Goal: Transaction & Acquisition: Purchase product/service

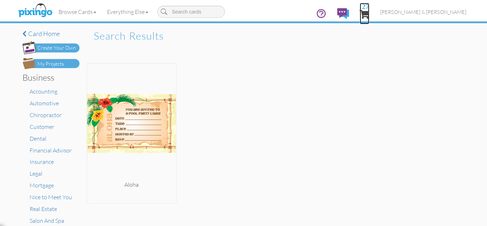
click at [369, 11] on span "27" at bounding box center [365, 14] width 10 height 9
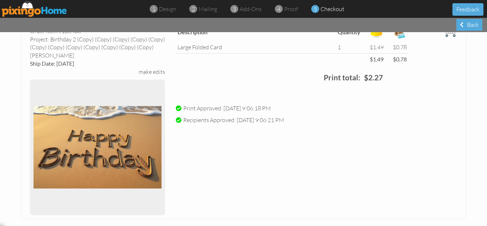
scroll to position [51, 0]
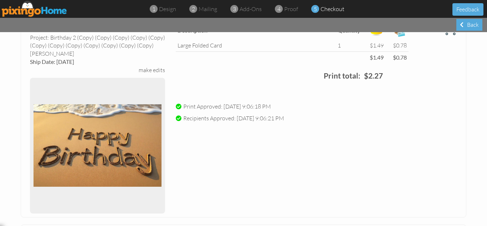
click at [22, 9] on img at bounding box center [35, 9] width 66 height 16
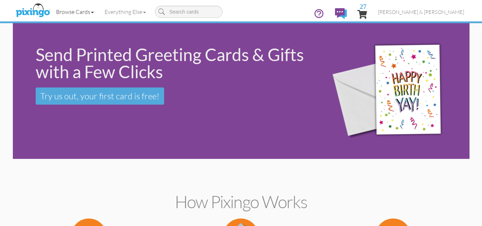
click at [74, 10] on link "Browse Cards" at bounding box center [75, 12] width 48 height 18
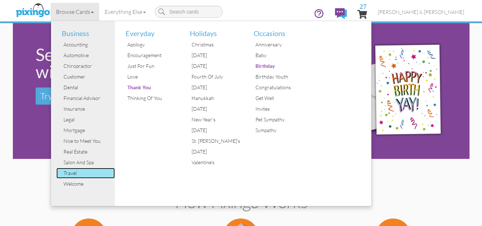
click at [84, 175] on div "Travel" at bounding box center [88, 173] width 53 height 11
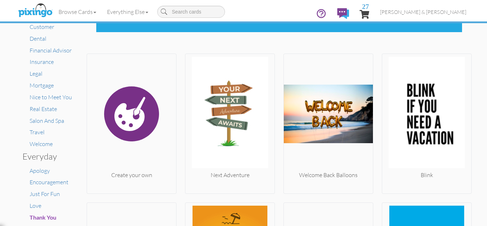
scroll to position [114, 0]
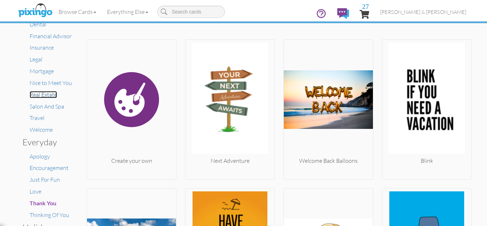
click at [39, 96] on span "Real Estate" at bounding box center [43, 94] width 27 height 7
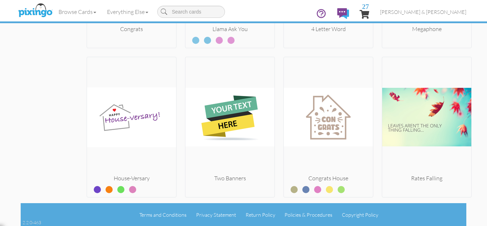
scroll to position [2460, 0]
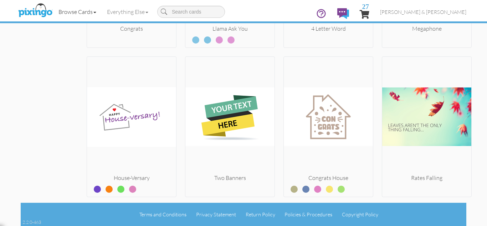
click at [76, 10] on link "Browse Cards" at bounding box center [77, 12] width 48 height 18
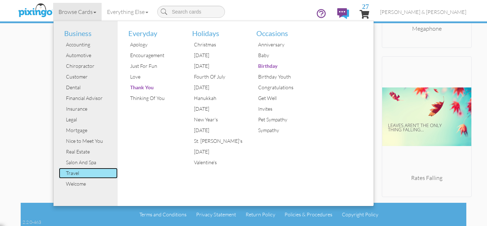
click at [86, 172] on div "Travel" at bounding box center [90, 173] width 53 height 11
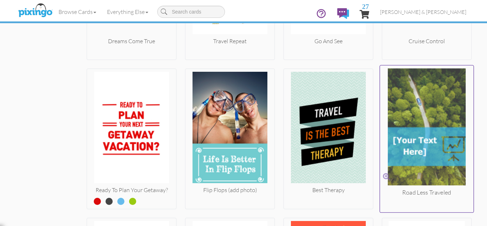
scroll to position [1588, 0]
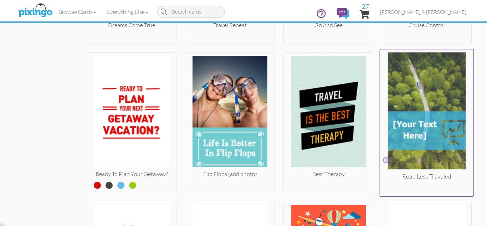
click at [420, 121] on img at bounding box center [427, 112] width 94 height 120
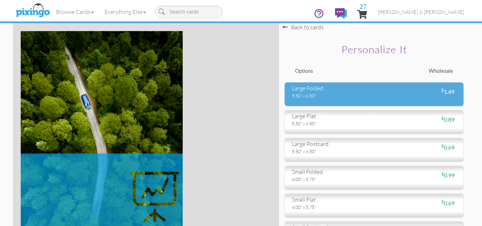
click at [356, 98] on div "5.50" x 8.50"" at bounding box center [330, 95] width 77 height 6
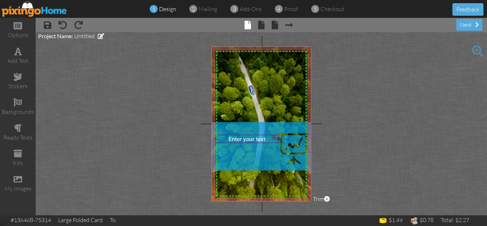
click at [246, 140] on span "Enter your text" at bounding box center [247, 138] width 37 height 6
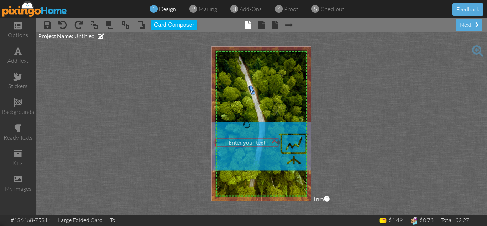
click at [267, 145] on div "Enter your text" at bounding box center [246, 142] width 61 height 6
click at [238, 142] on span "Enter your text" at bounding box center [247, 142] width 37 height 6
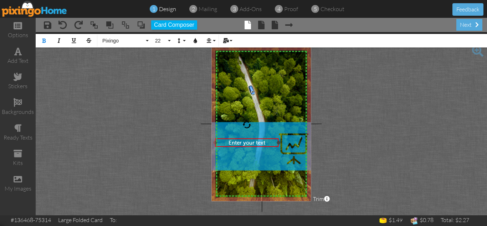
click at [238, 142] on span "Enter your text" at bounding box center [247, 142] width 37 height 6
click at [169, 40] on button "22" at bounding box center [162, 41] width 21 height 14
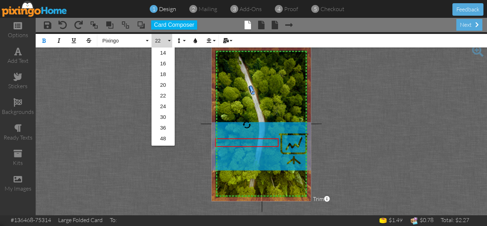
scroll to position [100, 0]
click at [160, 99] on link "30" at bounding box center [163, 102] width 23 height 11
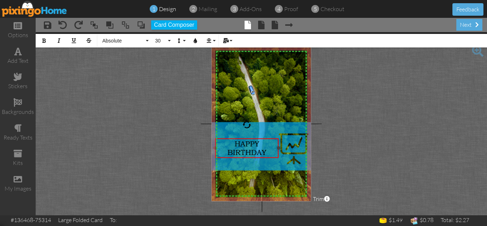
click at [234, 144] on div "HAPPY BIRTHDAY ​" at bounding box center [246, 147] width 61 height 17
drag, startPoint x: 235, startPoint y: 143, endPoint x: 265, endPoint y: 154, distance: 31.9
click at [265, 154] on span "HAPPY BIRTHDAY" at bounding box center [246, 147] width 39 height 17
click at [168, 41] on button "30" at bounding box center [162, 41] width 21 height 14
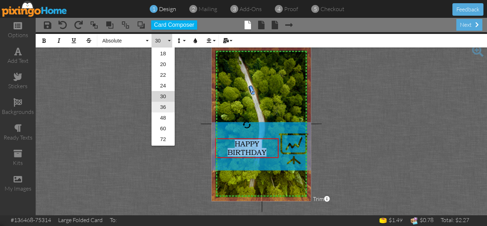
click at [159, 105] on link "36" at bounding box center [163, 107] width 23 height 11
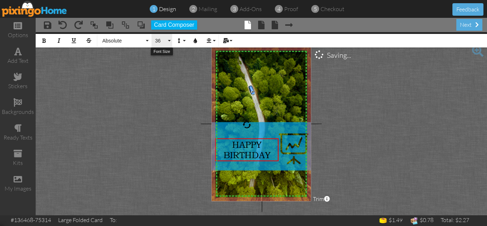
click at [167, 41] on button "36" at bounding box center [162, 41] width 21 height 14
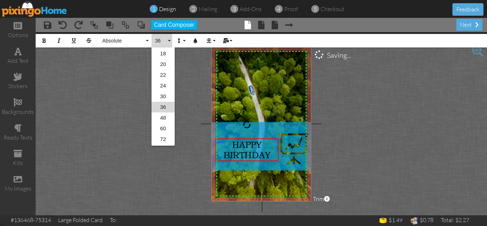
scroll to position [116, 0]
click at [163, 108] on link "48" at bounding box center [163, 108] width 23 height 11
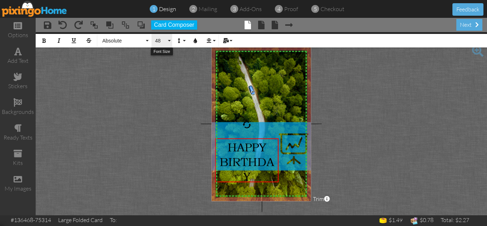
click at [170, 42] on button "48" at bounding box center [162, 41] width 21 height 14
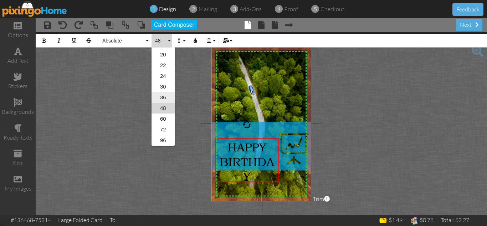
click at [162, 96] on link "36" at bounding box center [163, 97] width 23 height 11
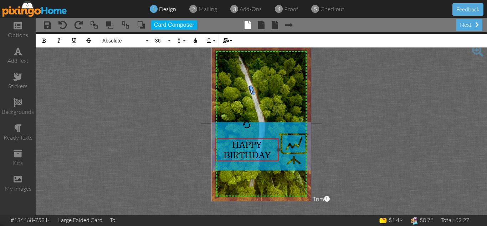
click at [264, 145] on div "HAPPY BIRTHDAY ​" at bounding box center [246, 149] width 61 height 21
click at [270, 163] on span "HAPPY HAPPY BIRTHDAY" at bounding box center [247, 154] width 47 height 31
click at [367, 128] on project-studio-wrapper "X X X X X X X X X X X X X X X X X X X X X X X X X X X X X X X X X X X X X X X X…" at bounding box center [261, 123] width 451 height 183
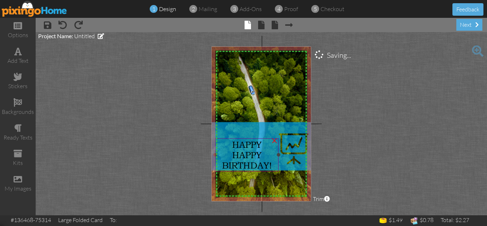
click at [236, 146] on span "HAPPY HAPPY BIRTHDAY!" at bounding box center [247, 154] width 50 height 31
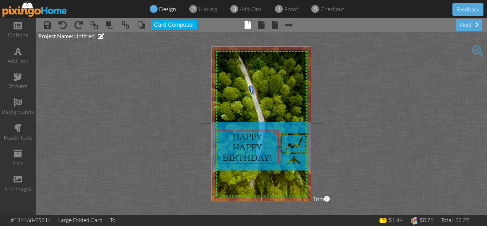
drag, startPoint x: 245, startPoint y: 143, endPoint x: 246, endPoint y: 135, distance: 7.9
click at [246, 135] on span "HAPPY HAPPY BIRTHDAY!" at bounding box center [247, 146] width 50 height 31
click at [365, 131] on project-studio-wrapper "X X X X X X X X X X X X X X X X X X X X X X X X X X X X X X X X X X X X X X X X…" at bounding box center [261, 123] width 451 height 183
click at [231, 136] on div "HAPPY HAPPY BIRTHDAY!" at bounding box center [248, 146] width 61 height 31
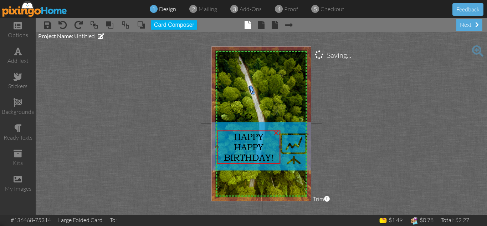
click at [234, 137] on span "HAPPY HAPPY BIRTHDAY!" at bounding box center [249, 146] width 50 height 31
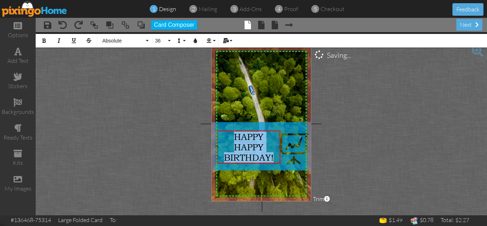
drag, startPoint x: 234, startPoint y: 137, endPoint x: 275, endPoint y: 161, distance: 47.5
click at [275, 161] on div "HAPPY HAPPY BIRTHDAY!" at bounding box center [248, 146] width 61 height 31
click at [195, 39] on icon "button" at bounding box center [195, 40] width 5 height 5
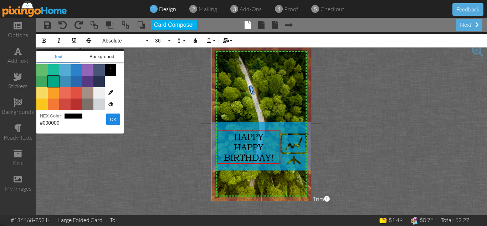
click at [52, 82] on span "Color #00A885" at bounding box center [53, 81] width 11 height 11
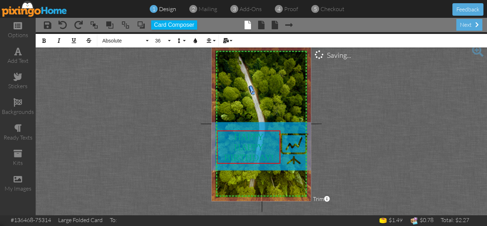
click at [342, 153] on project-studio-wrapper "X X X X X X X X X X X X X X X X X X X X X X X X X X X X X X X X X X X X X X X X…" at bounding box center [261, 123] width 451 height 183
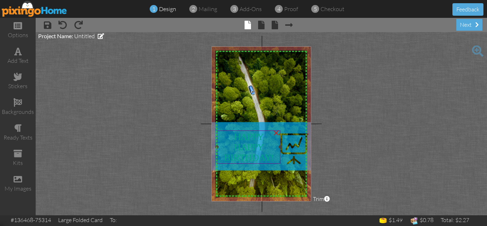
click at [236, 135] on span "HAPPY HAPPY BIRTHDAY!" at bounding box center [249, 146] width 50 height 31
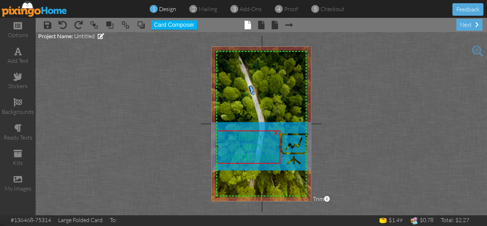
click at [236, 135] on span "HAPPY HAPPY BIRTHDAY!" at bounding box center [249, 146] width 50 height 31
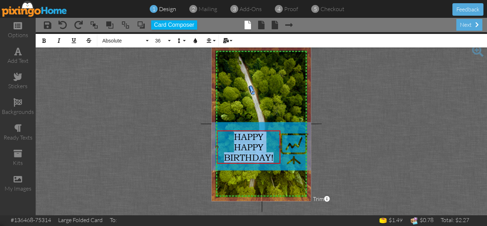
drag, startPoint x: 235, startPoint y: 136, endPoint x: 277, endPoint y: 159, distance: 47.2
click at [277, 159] on div "HAPPY HAPPY BIRTHDAY!" at bounding box center [248, 146] width 61 height 31
click at [195, 40] on icon "button" at bounding box center [195, 40] width 5 height 5
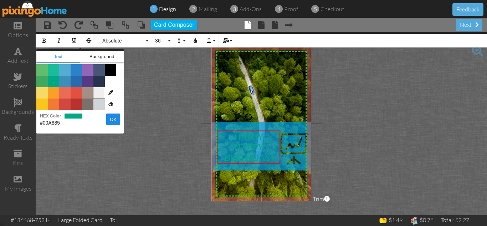
click at [99, 94] on span "Color #EFEFEF" at bounding box center [98, 92] width 11 height 11
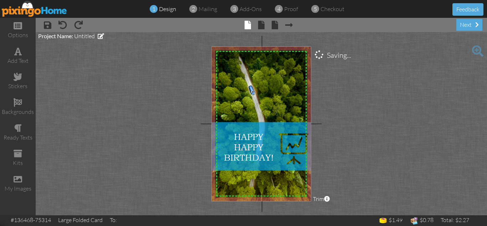
click at [347, 153] on project-studio-wrapper "X X X X X X X X X X X X X X X X X X X X X X X X X X X X X X X X X X X X X X X X…" at bounding box center [261, 123] width 451 height 183
click at [262, 24] on span at bounding box center [261, 25] width 6 height 9
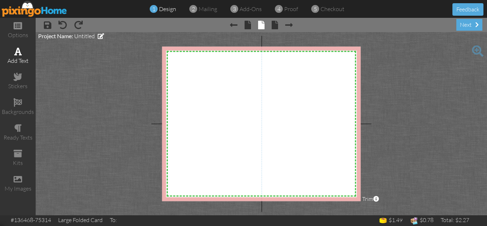
click at [19, 52] on span at bounding box center [17, 51] width 7 height 9
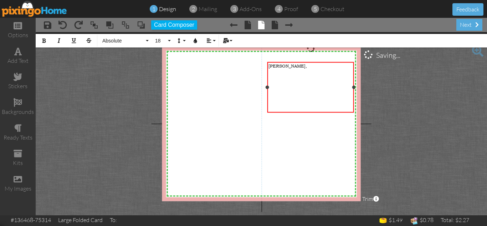
drag, startPoint x: 327, startPoint y: 87, endPoint x: 354, endPoint y: 88, distance: 27.1
click at [354, 88] on div at bounding box center [354, 87] width 4 height 4
click at [210, 40] on icon "button" at bounding box center [208, 40] width 5 height 5
click at [214, 64] on icon at bounding box center [214, 63] width 5 height 5
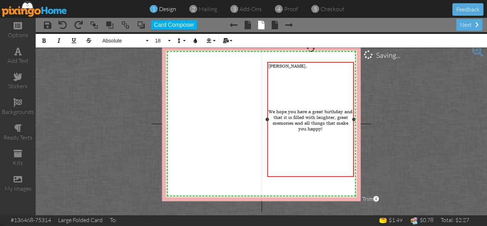
click at [294, 92] on div "​" at bounding box center [310, 95] width 84 height 6
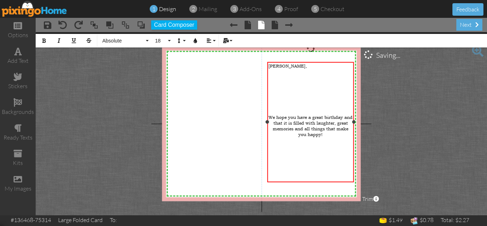
click at [331, 177] on div "​" at bounding box center [310, 180] width 84 height 6
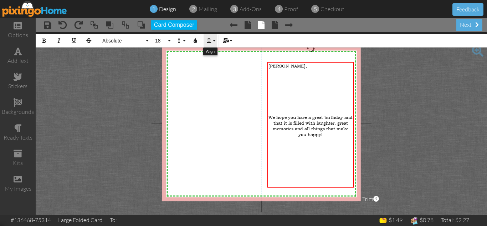
click at [207, 39] on icon "button" at bounding box center [208, 40] width 5 height 5
click at [212, 73] on icon at bounding box center [214, 73] width 5 height 5
click at [206, 42] on icon "button" at bounding box center [208, 40] width 5 height 5
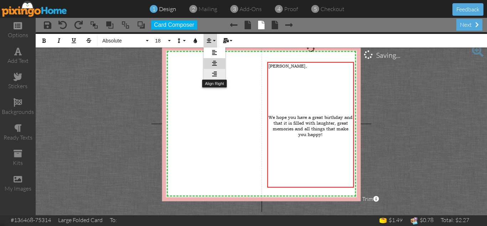
click at [220, 74] on link "Align Right" at bounding box center [215, 74] width 22 height 11
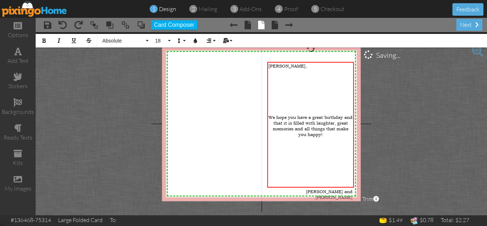
click at [400, 110] on project-studio-wrapper "X X X X X X X X X X X X X X X X X X X X X X X X X X X X X X X X X X X X X X X X…" at bounding box center [261, 123] width 451 height 183
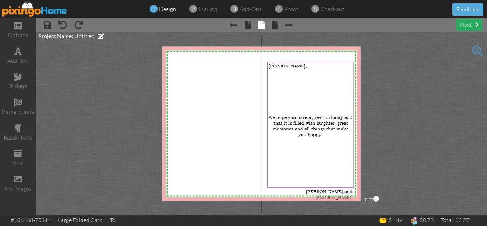
click at [466, 25] on div "next" at bounding box center [469, 25] width 26 height 12
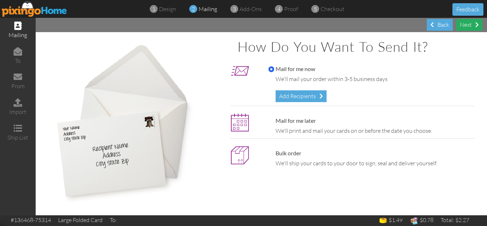
click at [456, 26] on div "Next" at bounding box center [469, 25] width 26 height 12
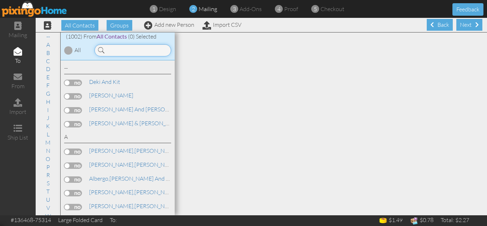
click at [133, 50] on input at bounding box center [132, 50] width 77 height 12
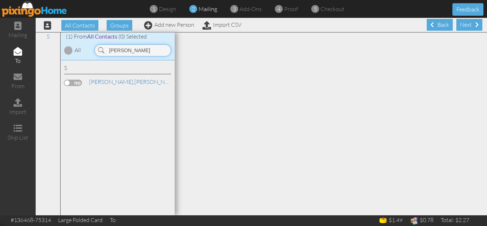
type input "[PERSON_NAME]"
click at [71, 82] on label at bounding box center [73, 82] width 18 height 6
click at [0, 0] on input "checkbox" at bounding box center [0, 0] width 0 height 0
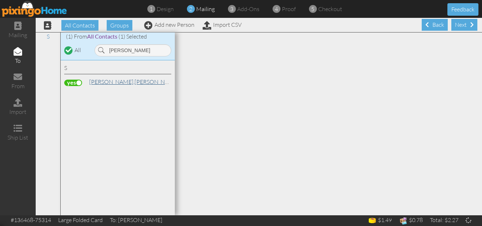
click at [111, 81] on span "[PERSON_NAME]," at bounding box center [111, 81] width 45 height 7
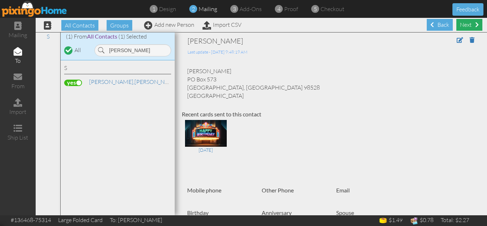
click at [462, 26] on div "Next" at bounding box center [469, 25] width 26 height 12
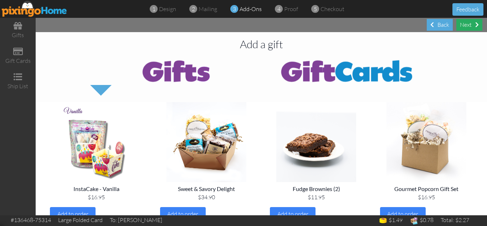
click at [463, 23] on div "Next" at bounding box center [469, 25] width 26 height 12
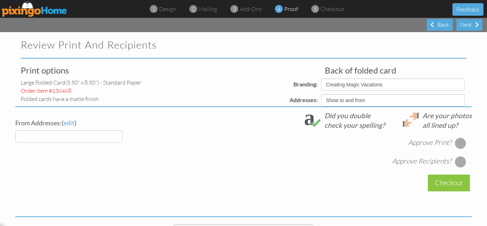
select select "object:26366"
select select "object:26370"
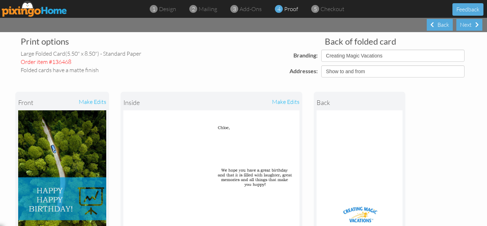
scroll to position [43, 0]
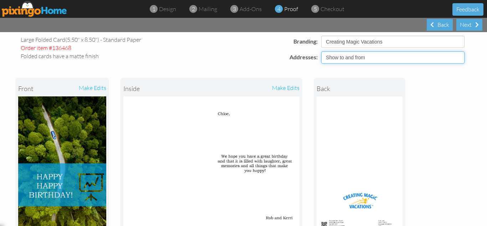
click at [335, 57] on select "Show to and from Show from only Hide to and from" at bounding box center [392, 57] width 143 height 12
select select "object:26364"
click at [321, 51] on select "Show to and from Show from only Hide to and from" at bounding box center [392, 57] width 143 height 12
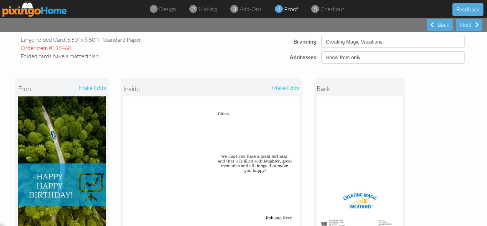
click at [305, 65] on div "front make edits inside make edits back" at bounding box center [243, 156] width 456 height 187
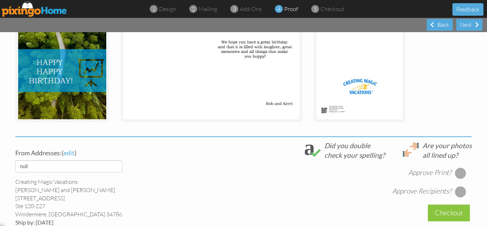
scroll to position [171, 0]
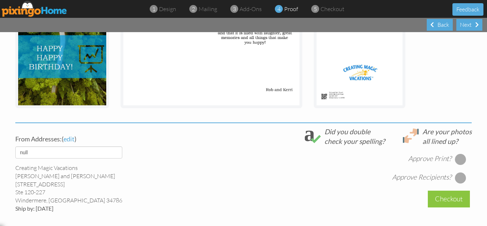
click at [456, 157] on div at bounding box center [460, 158] width 11 height 11
click at [457, 176] on div at bounding box center [460, 177] width 11 height 11
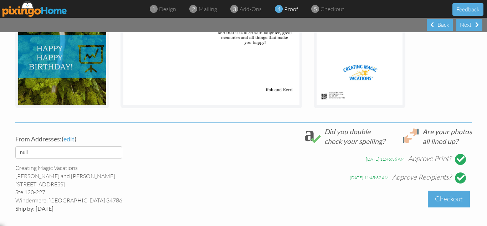
click at [438, 199] on div "Checkout" at bounding box center [449, 198] width 42 height 17
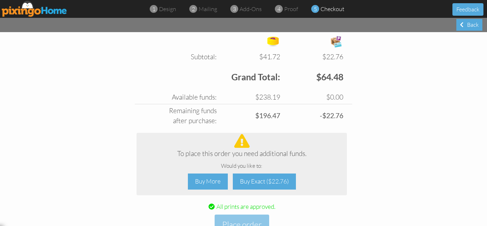
scroll to position [6046, 0]
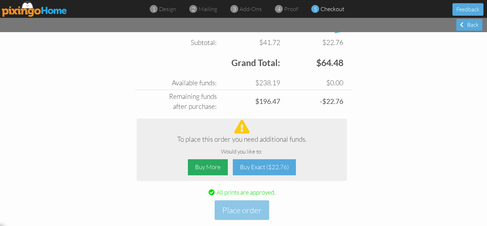
click at [202, 165] on div "Buy More" at bounding box center [208, 167] width 40 height 16
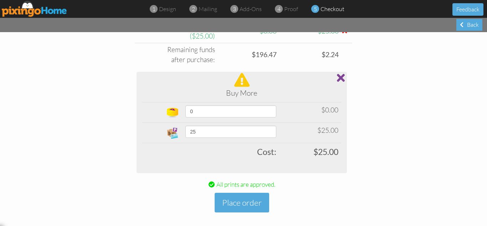
scroll to position [6122, 0]
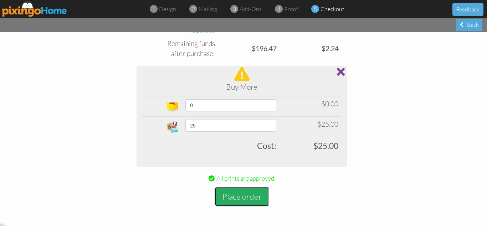
click at [241, 193] on button "Place order" at bounding box center [242, 196] width 55 height 20
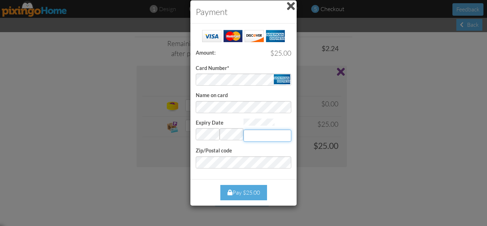
click at [265, 133] on input "Expiry Date" at bounding box center [267, 135] width 48 height 12
type input "5755"
click at [282, 173] on div "Success! Amount: $25.00 Card Number* Name on card Expiry Date Invalid month and…" at bounding box center [243, 101] width 106 height 155
click at [248, 187] on div "Pay $25.00" at bounding box center [243, 192] width 47 height 15
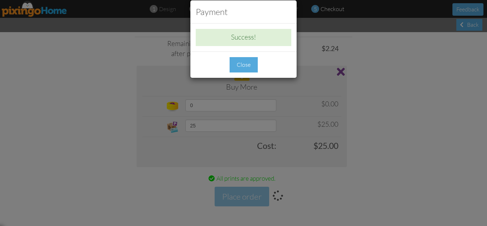
click at [246, 65] on div "Close" at bounding box center [244, 64] width 28 height 15
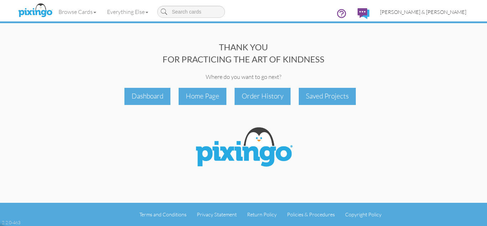
click at [440, 14] on span "[PERSON_NAME] & [PERSON_NAME]" at bounding box center [423, 12] width 86 height 6
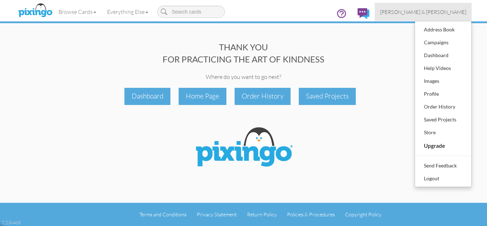
click at [276, 14] on div "Browse Cards Business Accounting Automotive Chiropractor Customer Dental Financ…" at bounding box center [244, 14] width 446 height 28
